Goal: Transaction & Acquisition: Purchase product/service

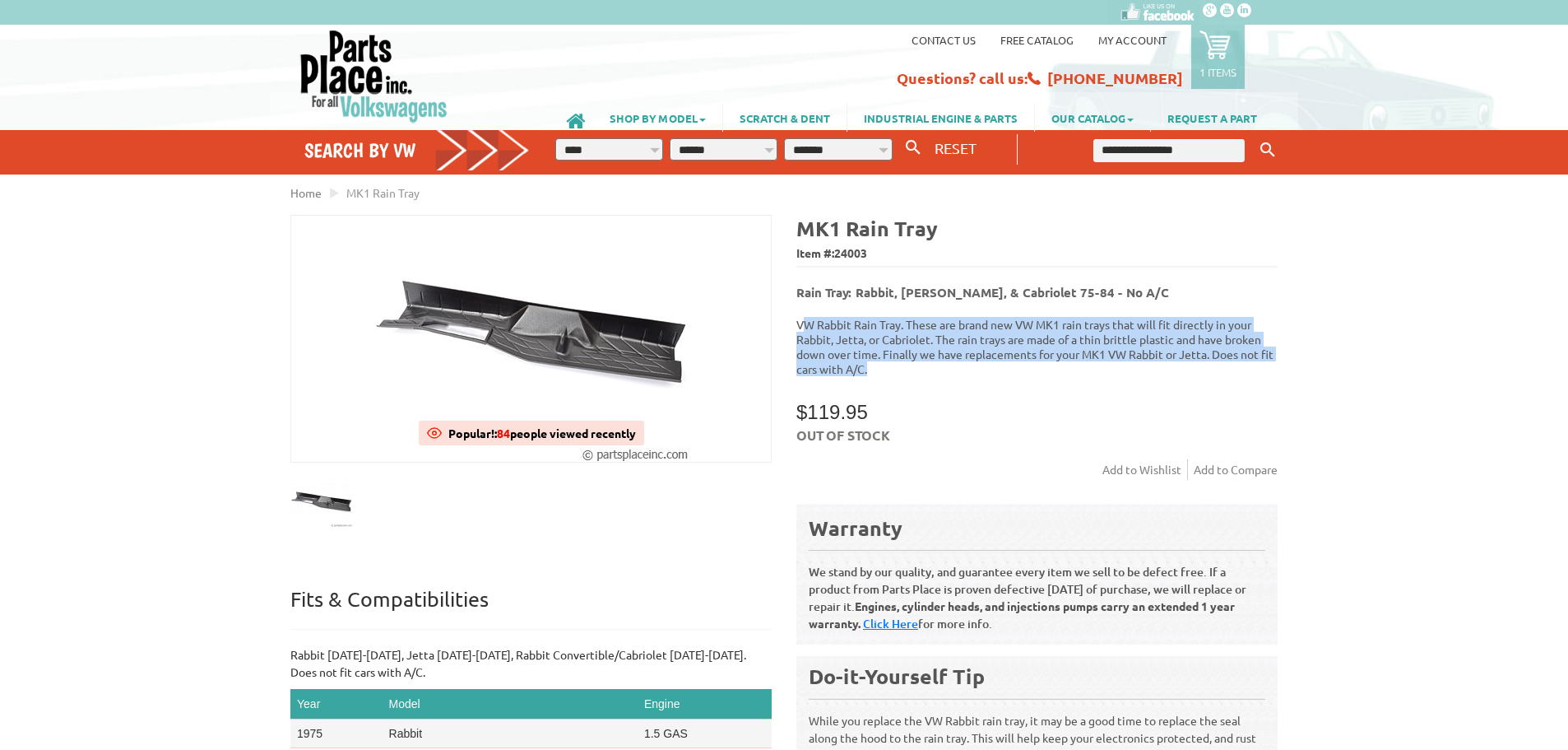
drag, startPoint x: 809, startPoint y: 319, endPoint x: 886, endPoint y: 364, distance: 89.2
click at [886, 364] on p "VW Rabbit Rain Tray. These are brand new VW MK1 rain trays that will fit direct…" at bounding box center [1036, 347] width 481 height 59
click at [856, 346] on p "VW Rabbit Rain Tray. These are brand new VW MK1 rain trays that will fit direct…" at bounding box center [1036, 347] width 481 height 59
drag, startPoint x: 804, startPoint y: 317, endPoint x: 885, endPoint y: 363, distance: 93.2
click at [885, 363] on p "VW Rabbit Rain Tray. These are brand new VW MK1 rain trays that will fit direct…" at bounding box center [1036, 347] width 481 height 59
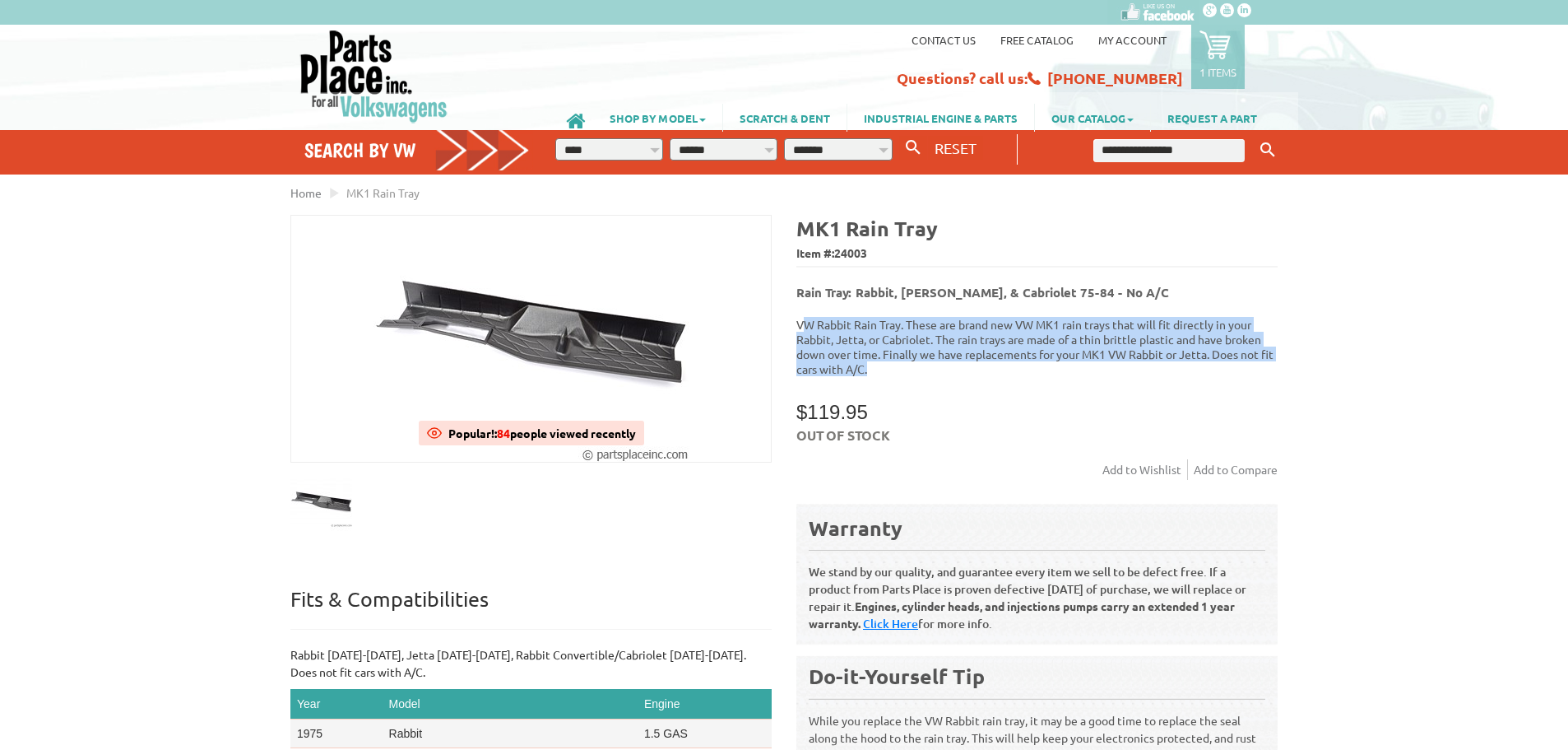
click at [870, 357] on p "VW Rabbit Rain Tray. These are brand new VW MK1 rain trays that will fit direct…" at bounding box center [1036, 347] width 481 height 59
drag, startPoint x: 885, startPoint y: 357, endPoint x: 797, endPoint y: 301, distance: 104.3
click at [797, 301] on div "MK1 Rain Tray Item #: 24003 Rain Tray: Rabbit, Jetta, & Cabriolet 75-84 - No A/…" at bounding box center [1030, 512] width 493 height 594
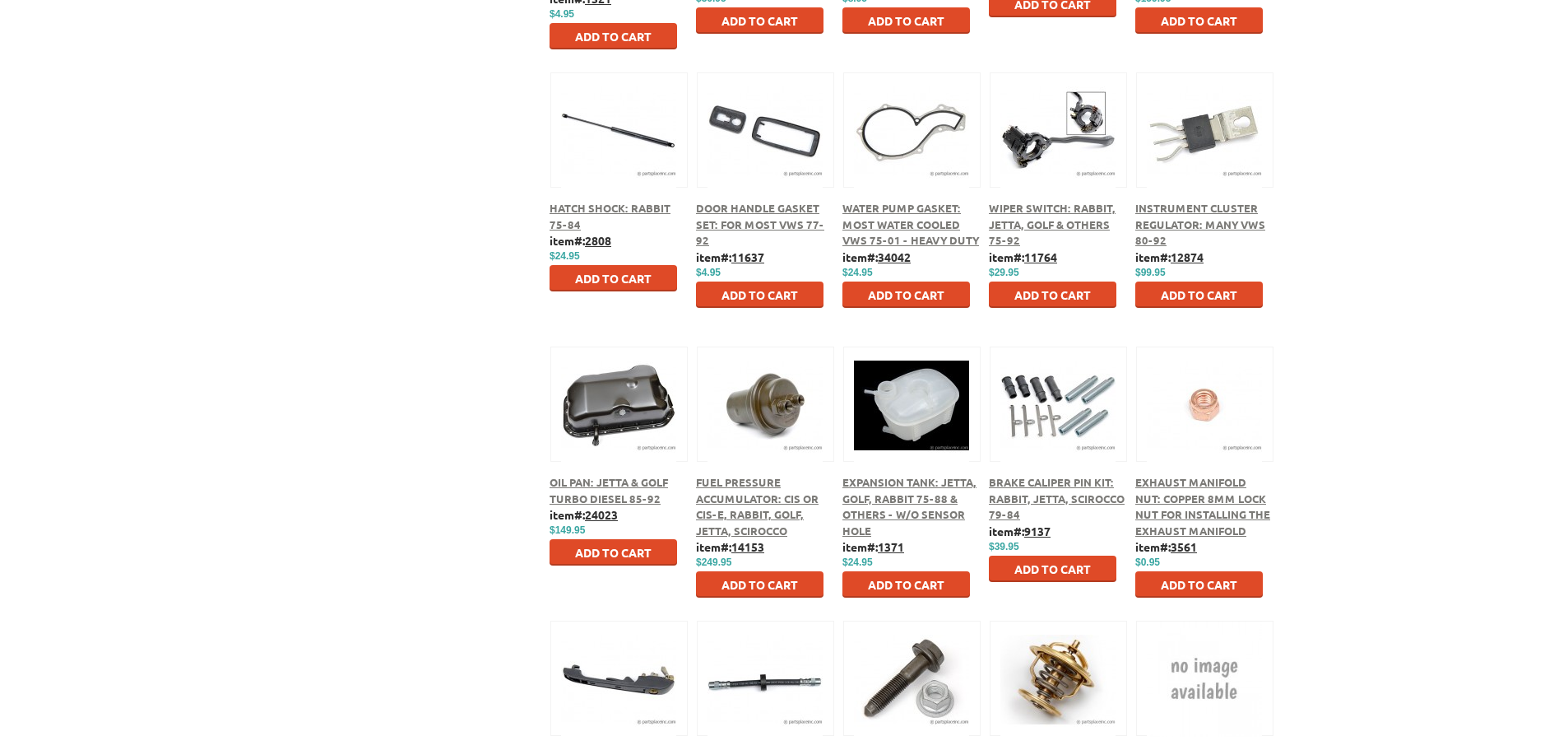
scroll to position [6391, 0]
drag, startPoint x: 1567, startPoint y: 149, endPoint x: 1557, endPoint y: 168, distance: 21.5
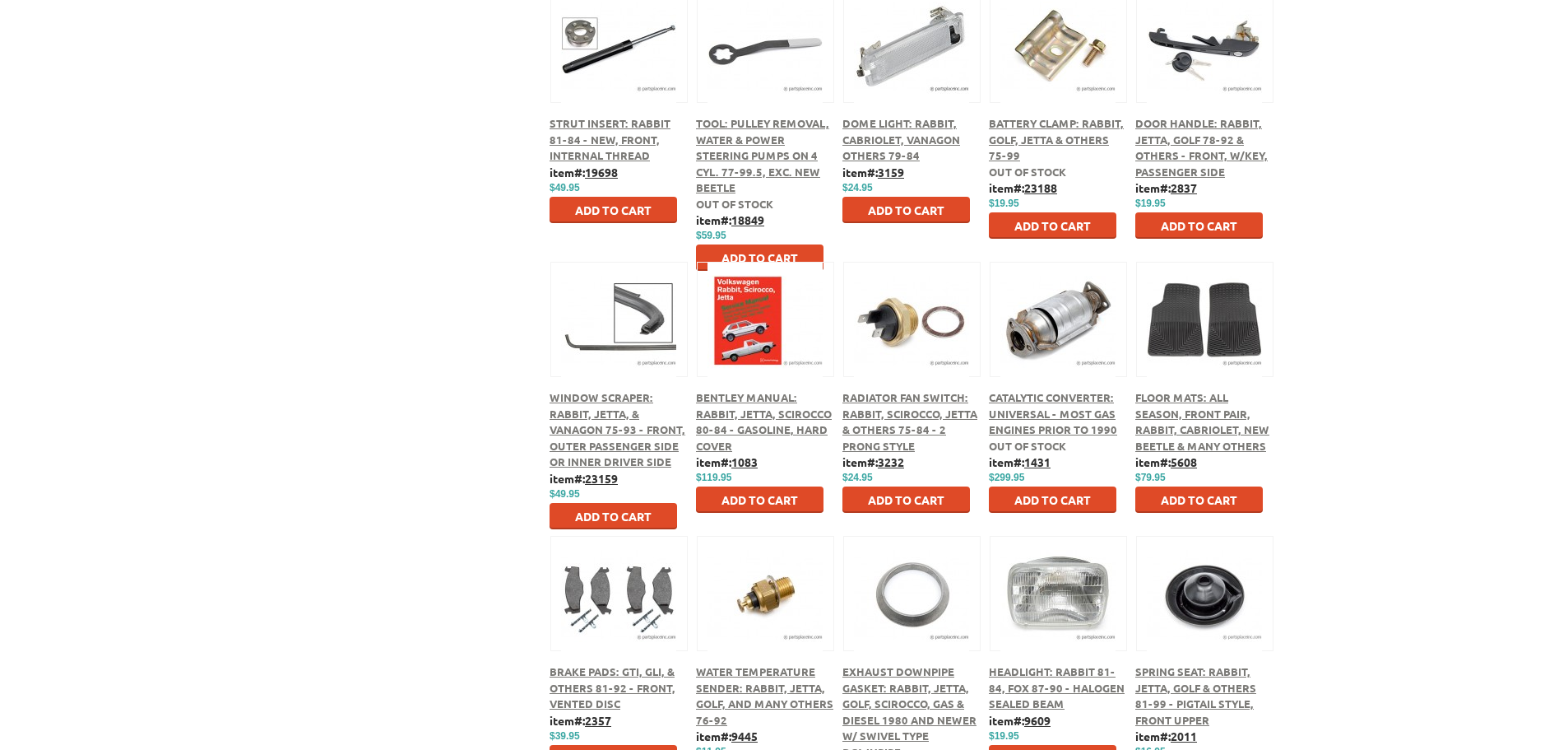
scroll to position [8084, 0]
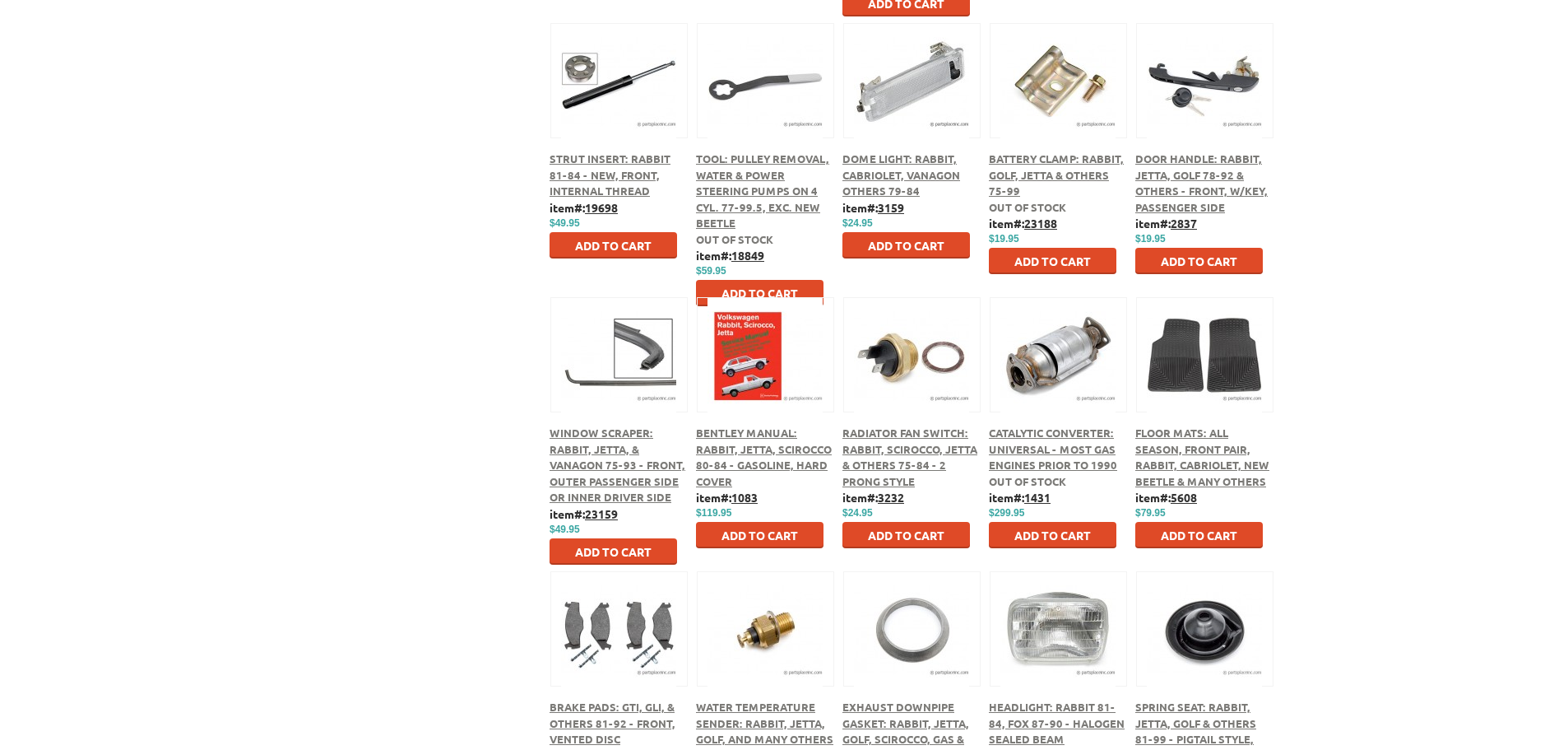
drag, startPoint x: 887, startPoint y: 171, endPoint x: 921, endPoint y: 178, distance: 34.7
click at [901, 178] on span "Dome Light: Rabbit, Cabriolet, Vanagon Others 79-84" at bounding box center [901, 174] width 117 height 46
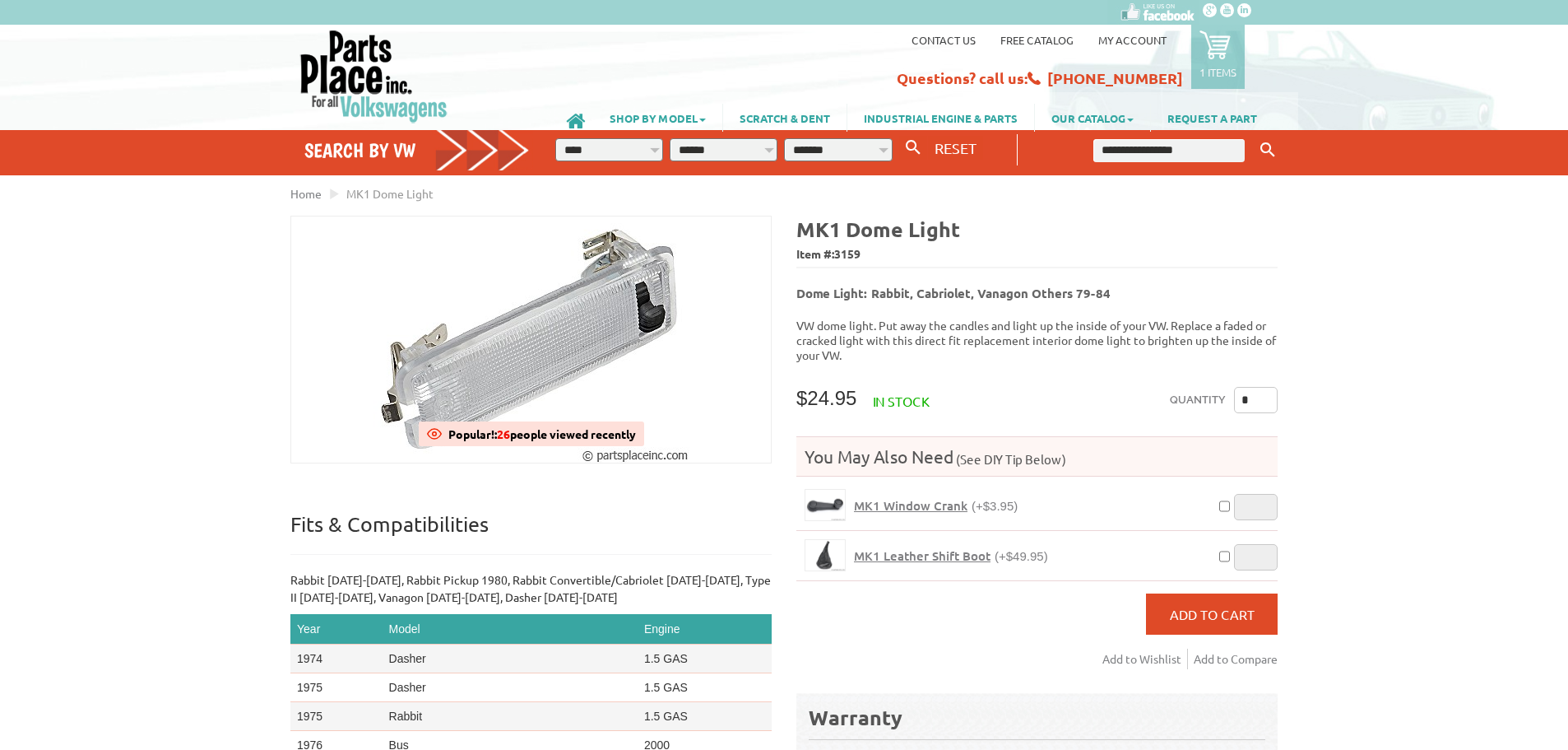
click at [918, 547] on span "MK1 Leather Shift Boot" at bounding box center [922, 556] width 136 height 16
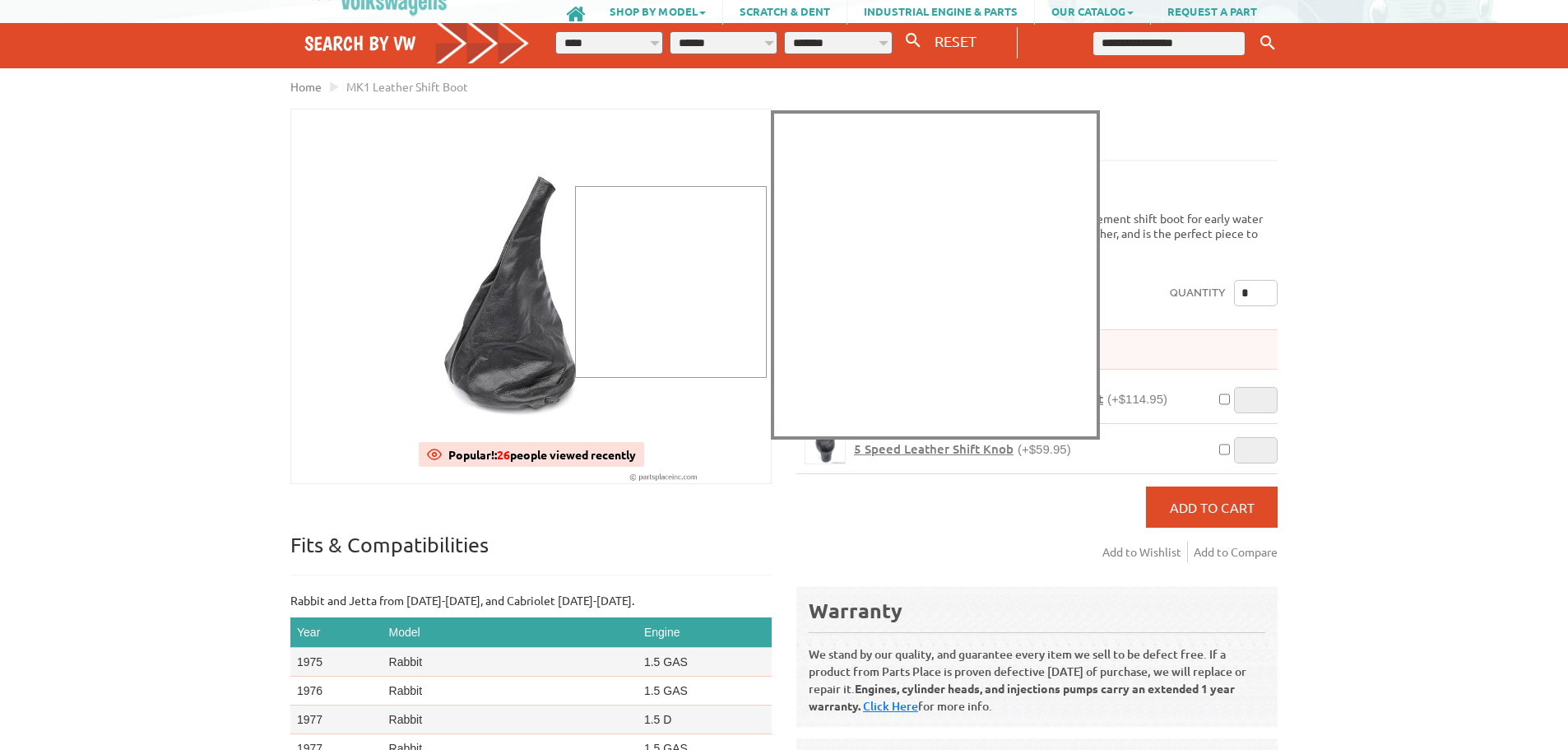
scroll to position [179, 0]
